Goal: Information Seeking & Learning: Learn about a topic

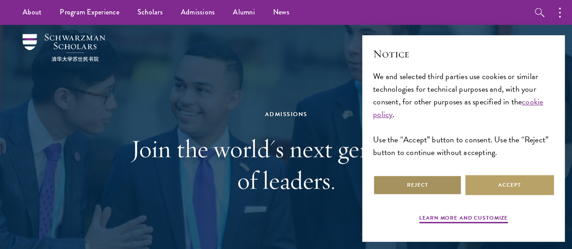
click at [396, 179] on button "Reject" at bounding box center [417, 185] width 89 height 20
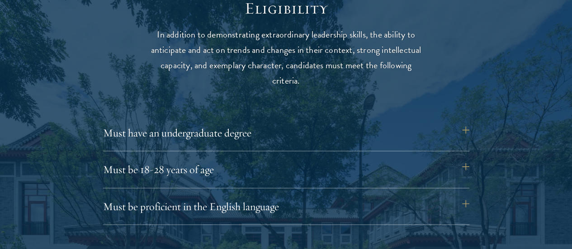
scroll to position [1211, 0]
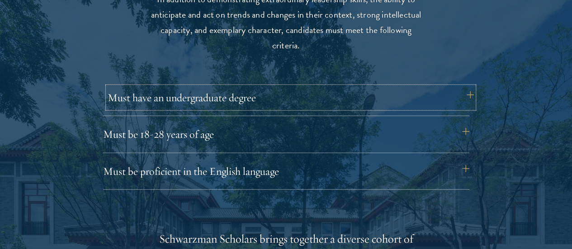
click at [384, 91] on button "Must have an undergraduate degree" at bounding box center [291, 98] width 366 height 22
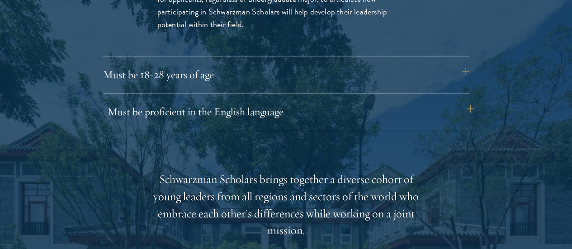
scroll to position [1420, 0]
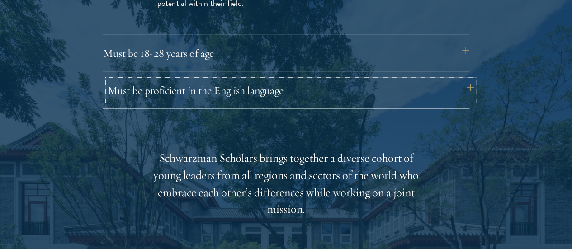
click at [341, 80] on button "Must be proficient in the English language" at bounding box center [291, 91] width 366 height 22
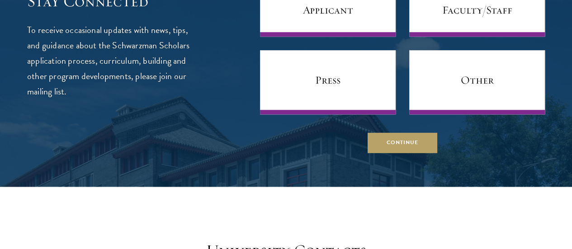
scroll to position [3780, 0]
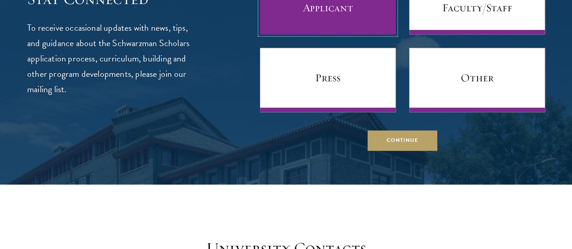
click at [298, 34] on link "Prospective Applicant" at bounding box center [328, 2] width 136 height 64
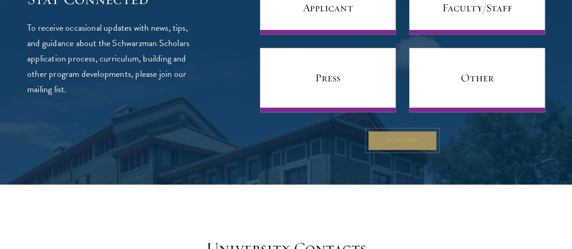
click at [376, 151] on button "Continue" at bounding box center [403, 140] width 70 height 20
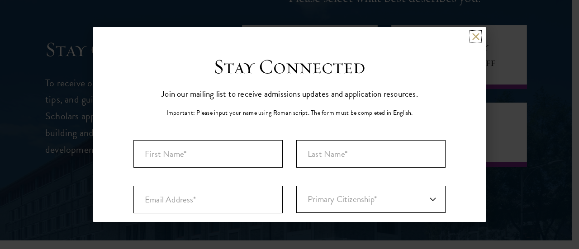
click at [472, 33] on button at bounding box center [476, 37] width 8 height 8
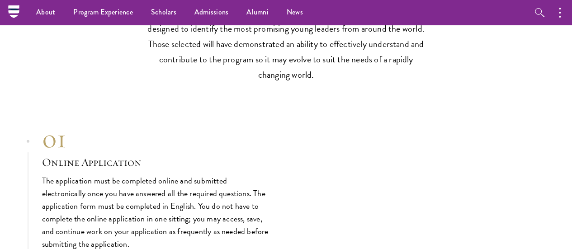
scroll to position [2477, 0]
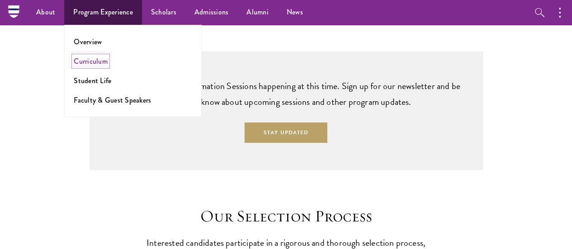
click at [92, 60] on link "Curriculum" at bounding box center [91, 61] width 34 height 10
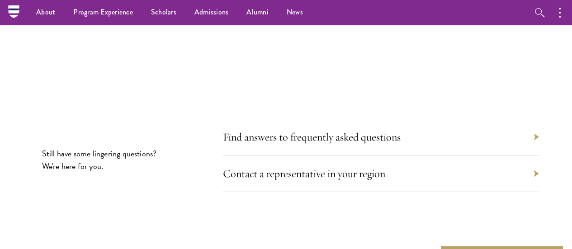
scroll to position [4974, 0]
click at [344, 119] on div "Find answers to frequently asked questions" at bounding box center [381, 137] width 317 height 37
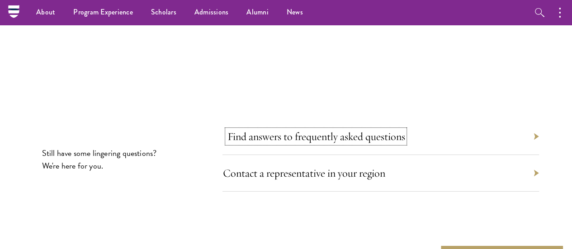
click at [341, 130] on link "Find answers to frequently asked questions" at bounding box center [316, 137] width 178 height 14
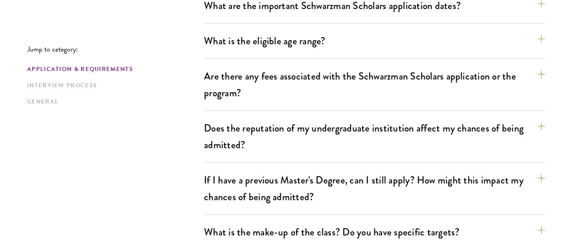
scroll to position [305, 0]
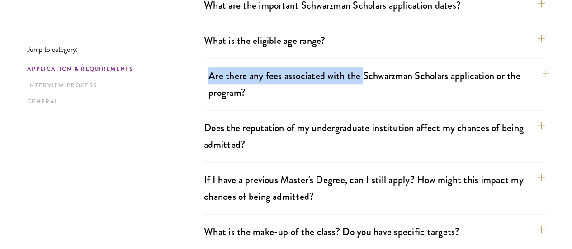
drag, startPoint x: 369, startPoint y: 54, endPoint x: 368, endPoint y: 69, distance: 14.9
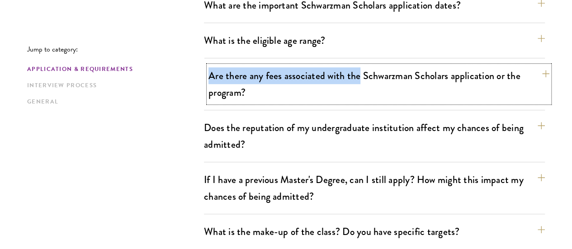
click at [368, 69] on button "Are there any fees associated with the Schwarzman Scholars application or the p…" at bounding box center [379, 84] width 341 height 37
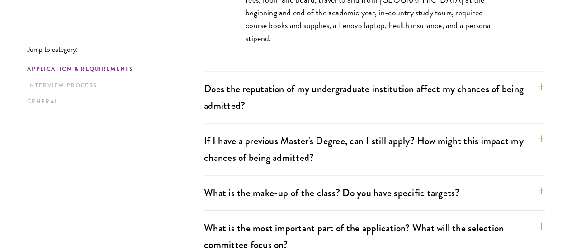
scroll to position [498, 0]
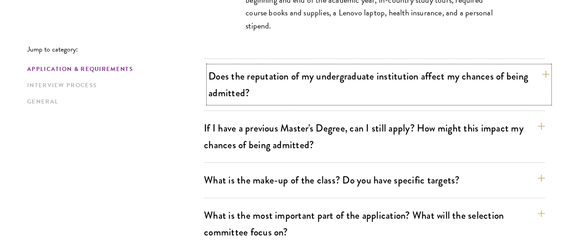
click at [294, 80] on button "Does the reputation of my undergraduate institution affect my chances of being …" at bounding box center [379, 84] width 341 height 37
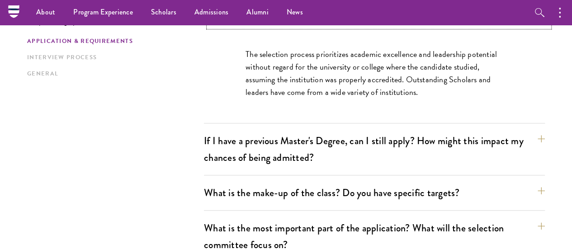
scroll to position [429, 0]
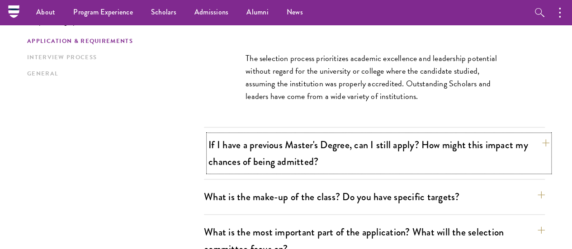
click at [282, 136] on button "If I have a previous Master's Degree, can I still apply? How might this impact …" at bounding box center [379, 153] width 341 height 37
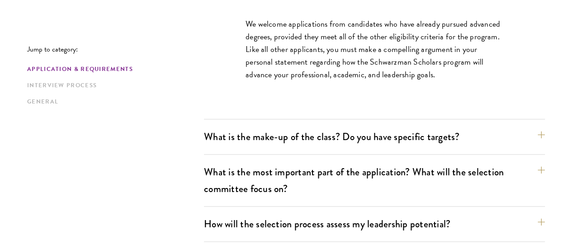
scroll to position [517, 0]
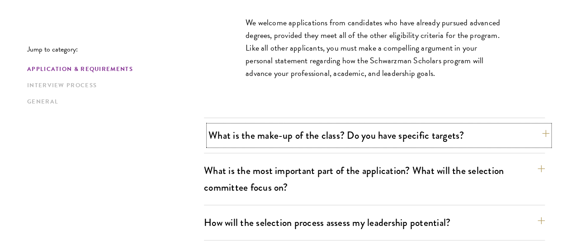
click at [293, 125] on button "What is the make-up of the class? Do you have specific targets?" at bounding box center [379, 135] width 341 height 20
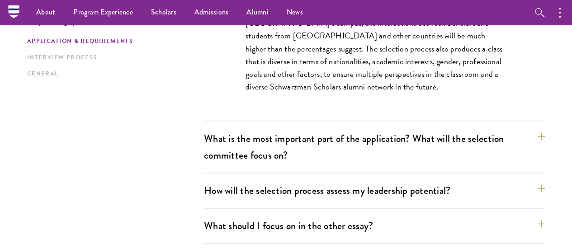
scroll to position [593, 0]
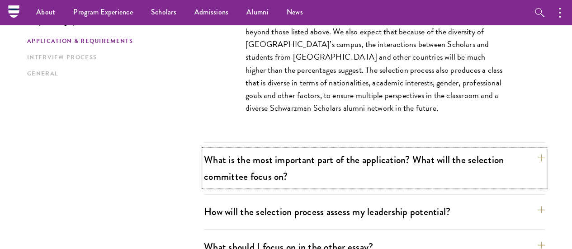
click at [349, 150] on button "What is the most important part of the application? What will the selection com…" at bounding box center [374, 168] width 341 height 37
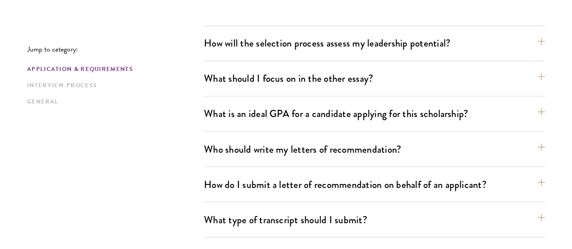
scroll to position [711, 0]
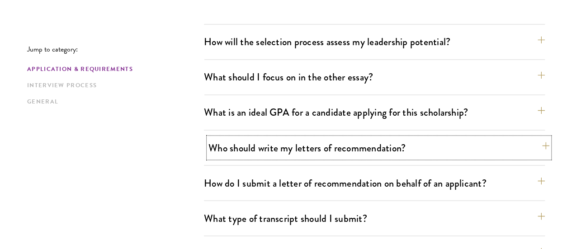
click at [361, 138] on button "Who should write my letters of recommendation?" at bounding box center [379, 148] width 341 height 20
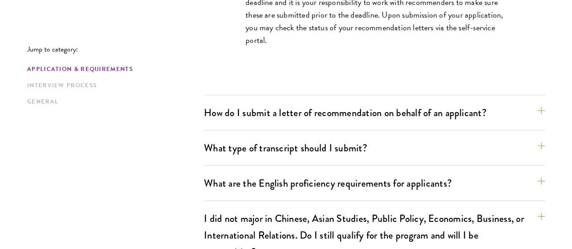
scroll to position [1079, 0]
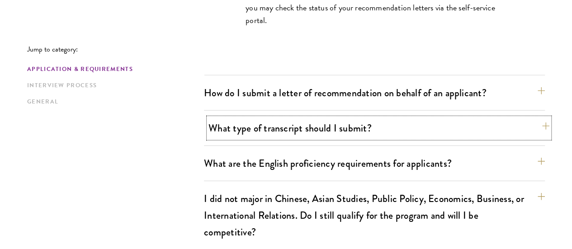
click at [350, 118] on button "What type of transcript should I submit?" at bounding box center [379, 128] width 341 height 20
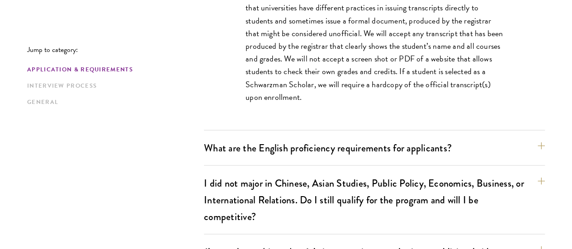
scroll to position [852, 0]
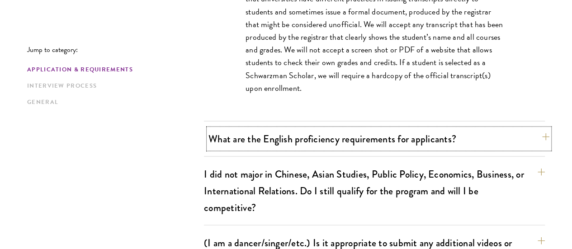
click at [257, 128] on button "What are the English proficiency requirements for applicants?" at bounding box center [379, 138] width 341 height 20
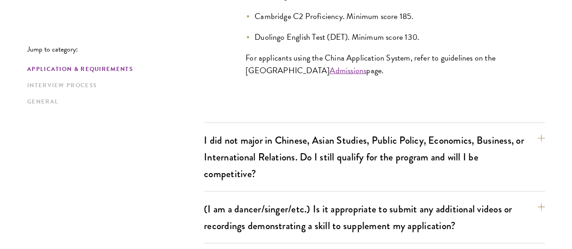
scroll to position [1059, 0]
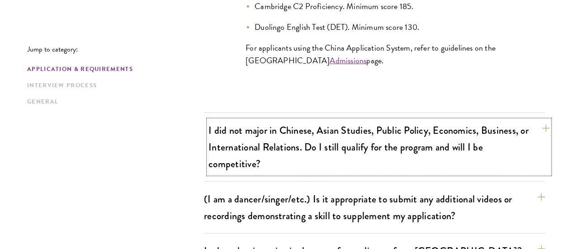
click at [272, 120] on button "I did not major in Chinese, Asian Studies, Public Policy, Economics, Business, …" at bounding box center [379, 147] width 341 height 54
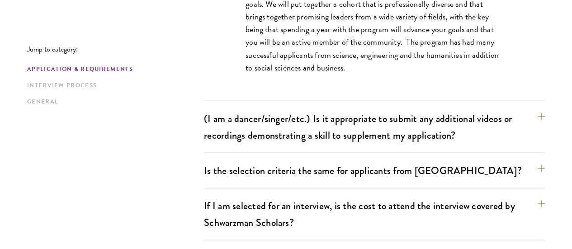
scroll to position [985, 0]
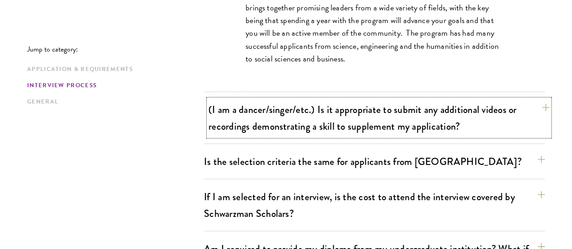
click at [312, 100] on button "(I am a dancer/singer/etc.) Is it appropriate to submit any additional videos o…" at bounding box center [379, 118] width 341 height 37
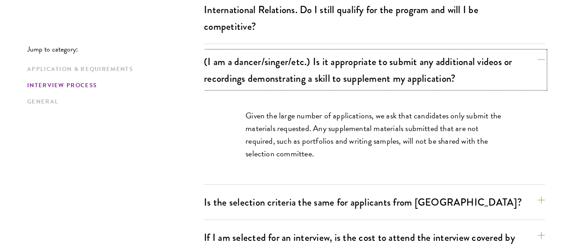
scroll to position [964, 0]
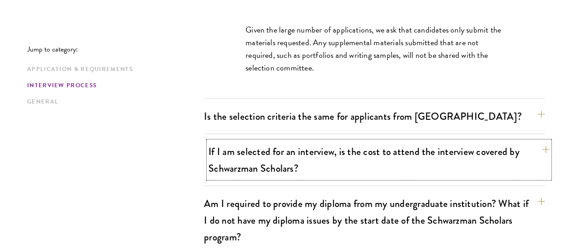
click at [276, 142] on button "If I am selected for an interview, is the cost to attend the interview covered …" at bounding box center [379, 160] width 341 height 37
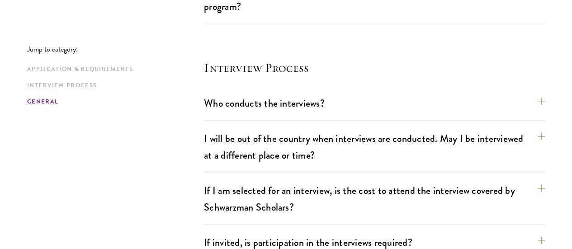
scroll to position [1173, 0]
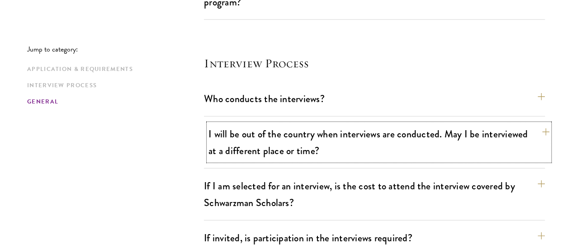
click at [281, 124] on button "I will be out of the country when interviews are conducted. May I be interviewe…" at bounding box center [379, 142] width 341 height 37
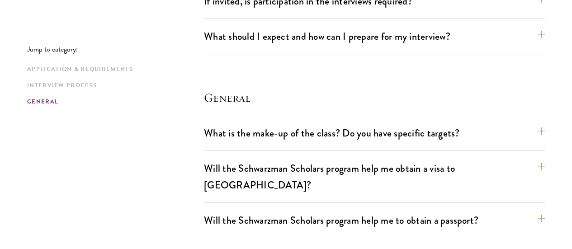
scroll to position [1465, 0]
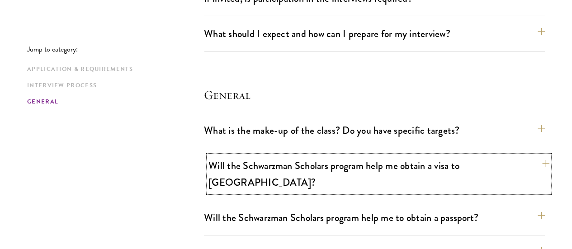
click at [277, 156] on button "Will the Schwarzman Scholars program help me obtain a visa to China?" at bounding box center [379, 174] width 341 height 37
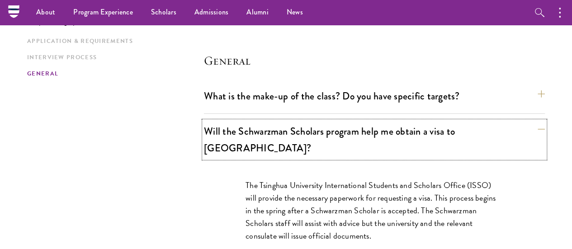
scroll to position [1335, 0]
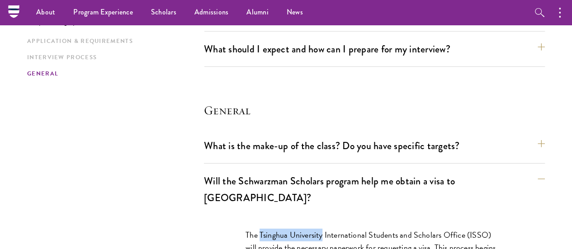
drag, startPoint x: 255, startPoint y: 114, endPoint x: 319, endPoint y: 117, distance: 64.3
copy p "Tsinghua University"
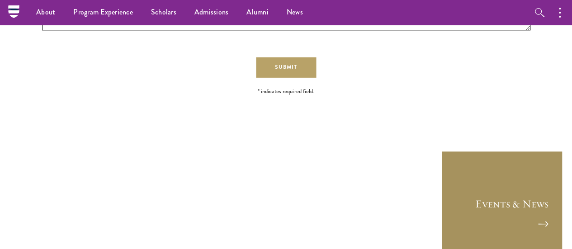
scroll to position [2234, 0]
click at [463, 152] on link "Events & News" at bounding box center [502, 213] width 122 height 122
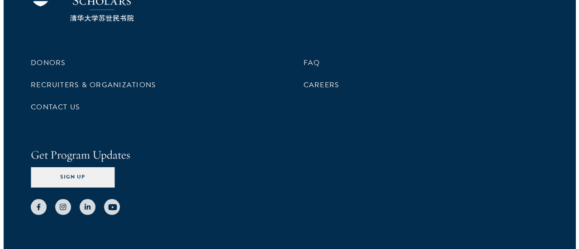
scroll to position [2446, 0]
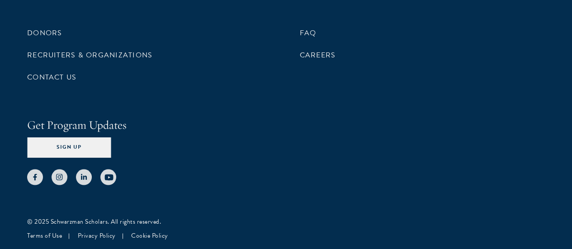
click at [422, 123] on div "Get Program Updates Sign Up" at bounding box center [286, 151] width 518 height 68
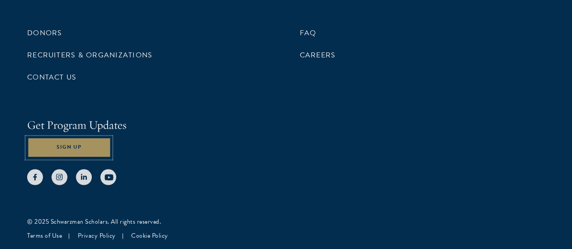
click at [111, 138] on button "Sign Up" at bounding box center [69, 148] width 84 height 20
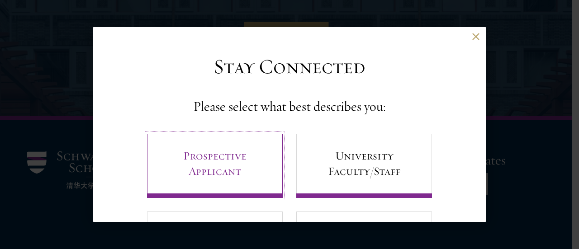
click at [246, 146] on link "Prospective Applicant" at bounding box center [215, 166] width 136 height 64
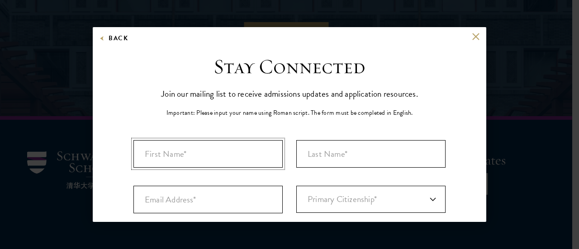
click at [246, 146] on input "First Name*" at bounding box center [207, 154] width 149 height 28
type input "Alicja"
type input "Karpińska"
type input "alka.karpi@gmail.com"
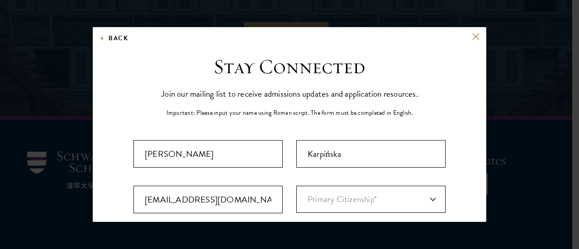
select select "PL"
type input "Kwidzyn"
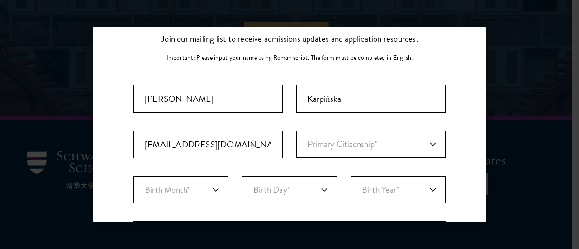
select select "Pomorskie"
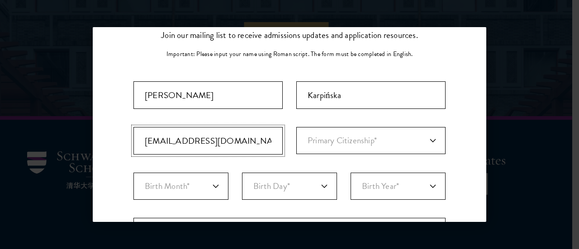
drag, startPoint x: 233, startPoint y: 142, endPoint x: 103, endPoint y: 134, distance: 130.5
click at [103, 134] on div "Stay Connected Please select what best describes you: Prospective Applicant Uni…" at bounding box center [290, 251] width 394 height 513
type input "alicja.karpinska.314@gmail.com"
click at [334, 128] on select "Primary Citizenship* Afghanistan Aland Islands Albania Algeria Andorra Angola A…" at bounding box center [370, 140] width 149 height 27
select select "PL"
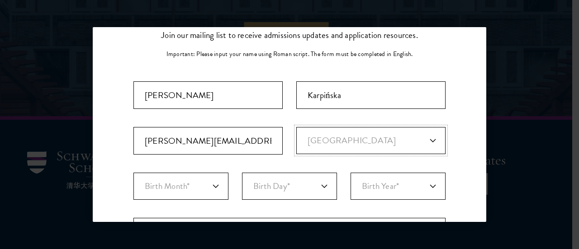
click at [296, 127] on select "Primary Citizenship* Afghanistan Aland Islands Albania Algeria Andorra Angola A…" at bounding box center [370, 140] width 149 height 27
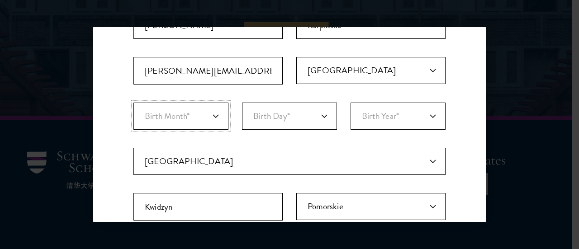
click at [203, 122] on select "Birth Month* January February March April May June July August September Octobe…" at bounding box center [180, 116] width 95 height 27
select select "04"
click at [133, 103] on select "Birth Month* January February March April May June July August September Octobe…" at bounding box center [180, 116] width 95 height 27
click at [294, 119] on select "Birth Day* 1 2 3 4 5 6 7 8 9 10 11 12 13 14 15 16 17 18 19 20 21 22 23 24 25 26…" at bounding box center [289, 116] width 95 height 27
select select "20"
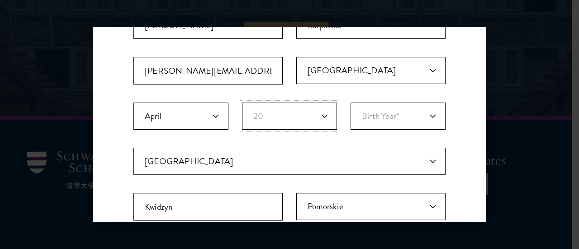
click at [242, 103] on select "Birth Day* 1 2 3 4 5 6 7 8 9 10 11 12 13 14 15 16 17 18 19 20 21 22 23 24 25 26…" at bounding box center [289, 116] width 95 height 27
click at [390, 113] on select "Birth Year* 2025 2024 2023 2022 2021 2020 2019 2018 2017 2016 2015 2014 2013 20…" at bounding box center [398, 116] width 95 height 27
select select "2001"
click at [351, 103] on select "Birth Year* 2025 2024 2023 2022 2021 2020 2019 2018 2017 2016 2015 2014 2013 20…" at bounding box center [398, 116] width 95 height 27
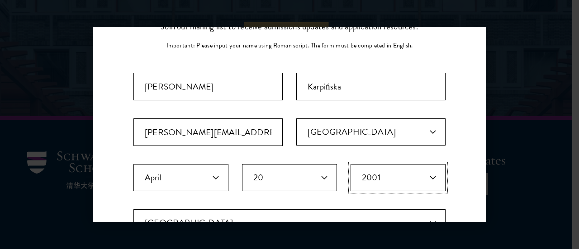
scroll to position [66, 0]
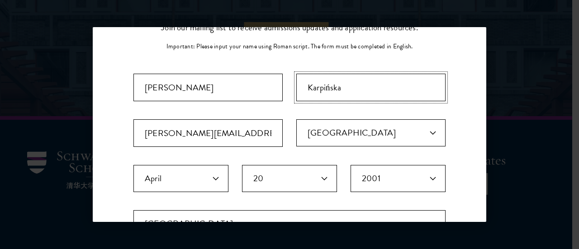
click at [326, 85] on input "Karpińska" at bounding box center [370, 88] width 149 height 28
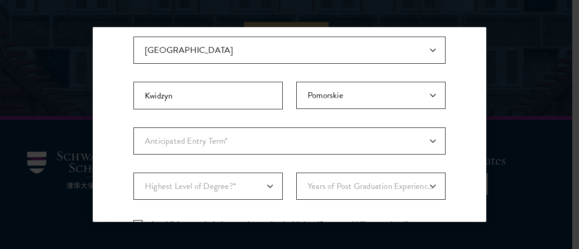
scroll to position [242, 0]
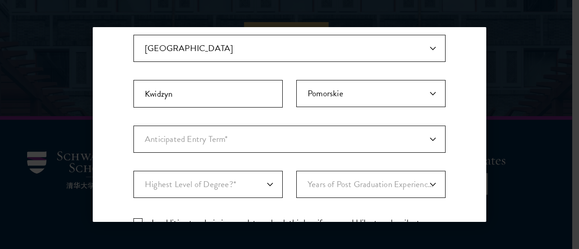
type input "Karpinska"
click at [245, 144] on select "Anticipated Entry Term* Just Exploring" at bounding box center [289, 139] width 312 height 27
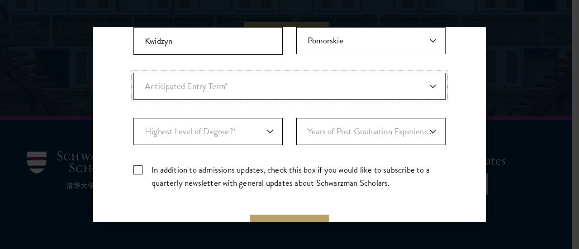
scroll to position [295, 0]
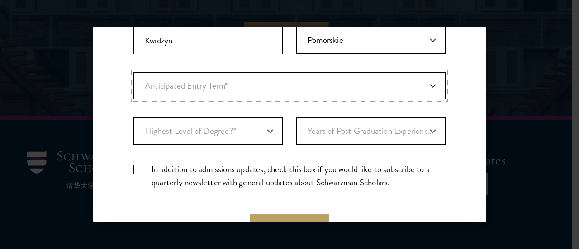
click at [248, 78] on select "Anticipated Entry Term* Just Exploring" at bounding box center [289, 85] width 312 height 27
select select "a6790467-ebe7-4045-a56a-66c1cae98076"
click at [133, 72] on select "Anticipated Entry Term* Just Exploring" at bounding box center [289, 85] width 312 height 27
click at [252, 124] on select "Highest Level of Degree?* PHD Bachelor's Master's Current Undergraduate Student" at bounding box center [207, 131] width 149 height 27
select select "009547fe-3364-4351-8e81-63abea734008"
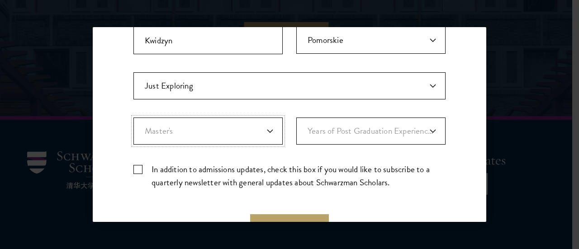
click at [133, 118] on select "Highest Level of Degree?* PHD Bachelor's Master's Current Undergraduate Student" at bounding box center [207, 131] width 149 height 27
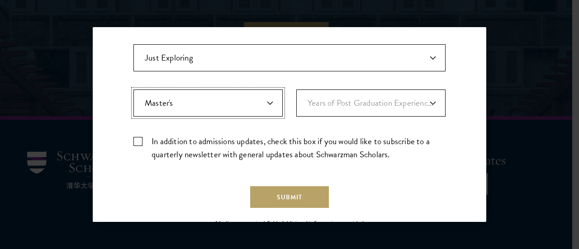
scroll to position [324, 0]
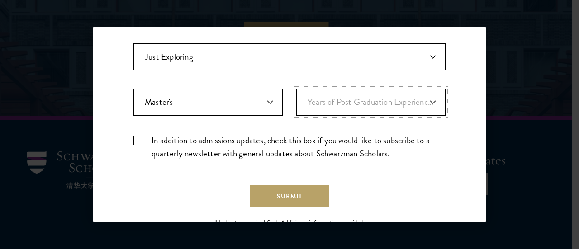
click at [375, 95] on select "Years of Post Graduation Experience?* 1 2 3 4 5 6 7 8 9 10" at bounding box center [370, 102] width 149 height 27
select select "1"
click at [296, 89] on select "Years of Post Graduation Experience?* 1 2 3 4 5 6 7 8 9 10" at bounding box center [370, 102] width 149 height 27
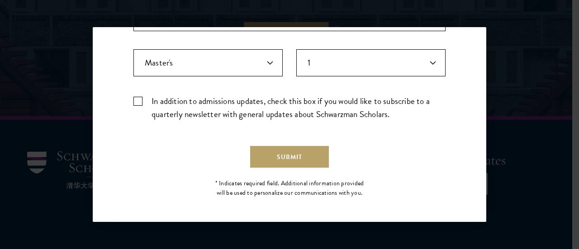
click at [137, 97] on label "In addition to admissions updates, check this box if you would like to subscrib…" at bounding box center [289, 108] width 312 height 26
click at [137, 97] on input "In addition to admissions updates, check this box if you would like to subscrib…" at bounding box center [289, 98] width 312 height 6
checkbox input "true"
click at [258, 152] on button "Submit" at bounding box center [289, 157] width 79 height 22
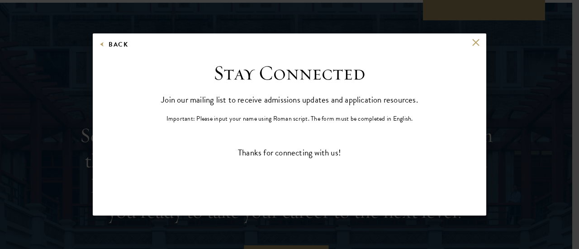
scroll to position [0, 0]
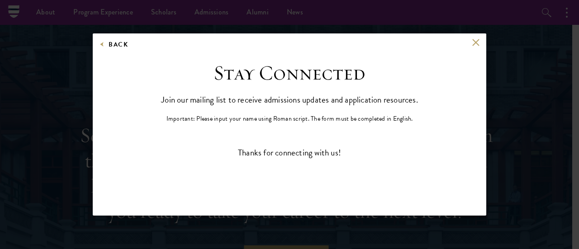
click at [475, 47] on div "Back" at bounding box center [290, 50] width 394 height 22
click at [476, 43] on button at bounding box center [476, 43] width 8 height 8
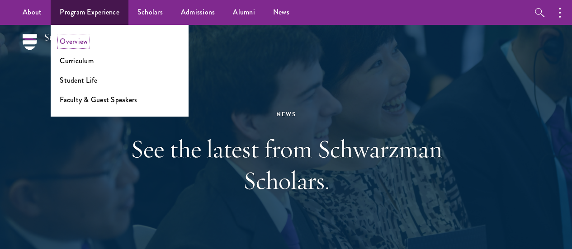
click at [80, 40] on link "Overview" at bounding box center [74, 41] width 28 height 10
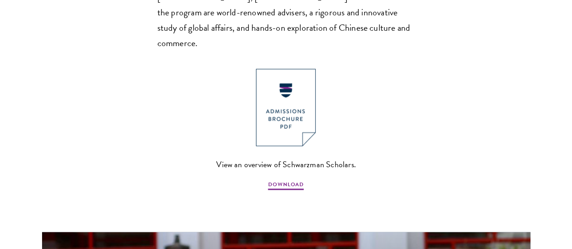
scroll to position [674, 0]
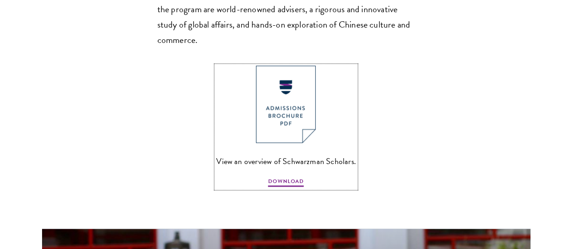
click at [299, 104] on img at bounding box center [286, 104] width 60 height 77
